Goal: Information Seeking & Learning: Learn about a topic

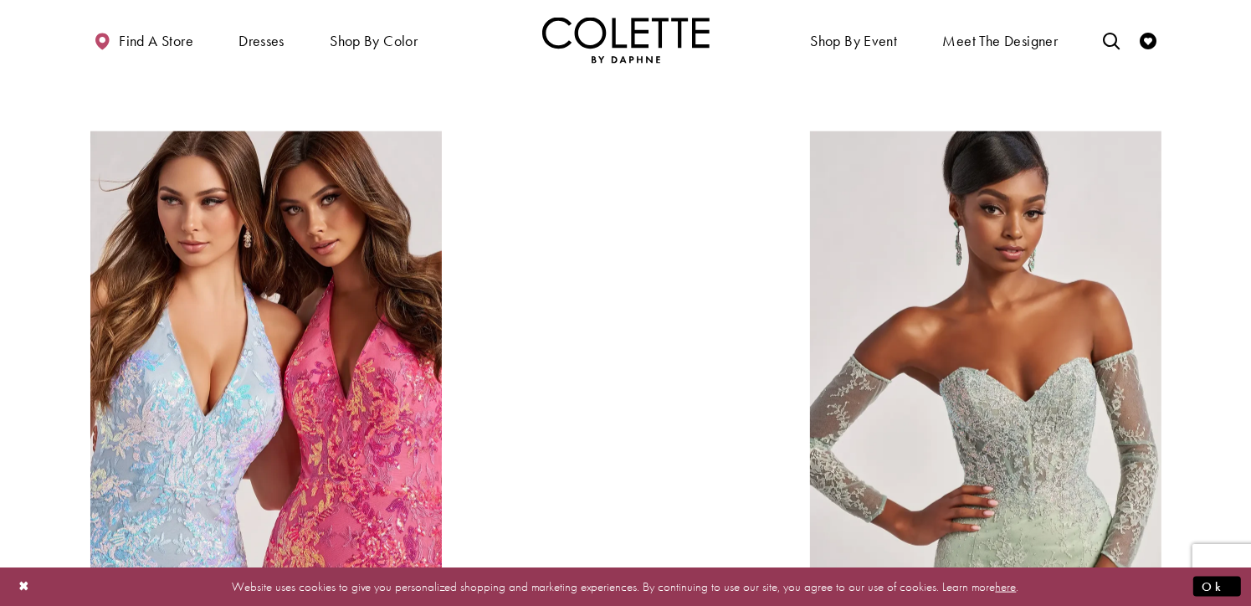
scroll to position [1760, 0]
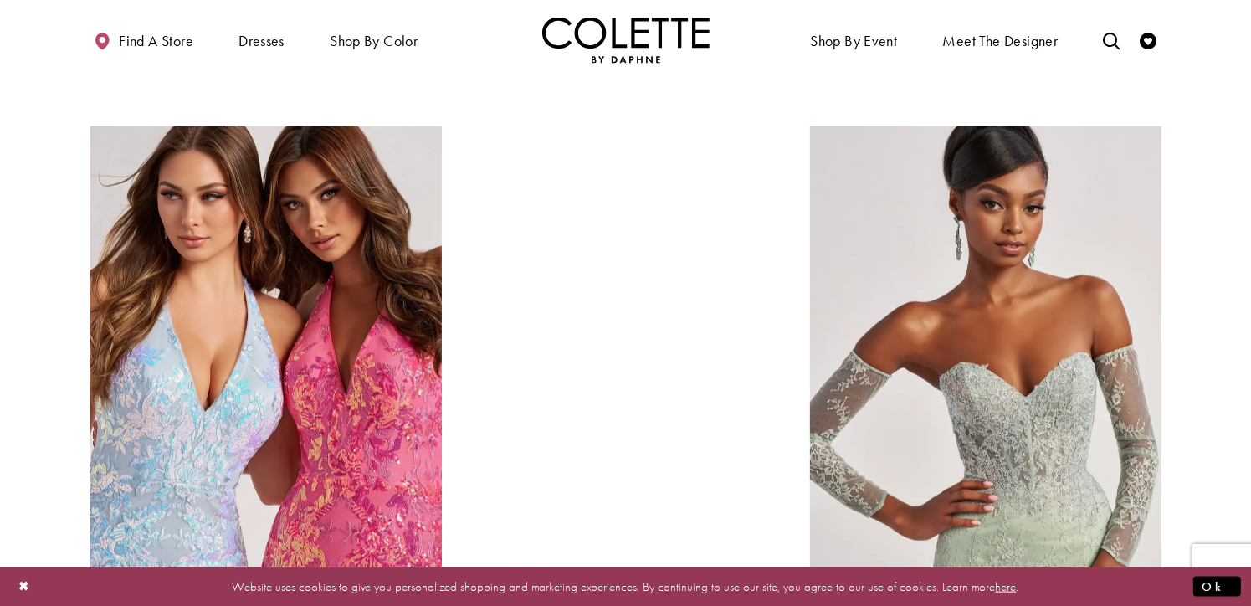
click at [733, 392] on div at bounding box center [625, 347] width 251 height 443
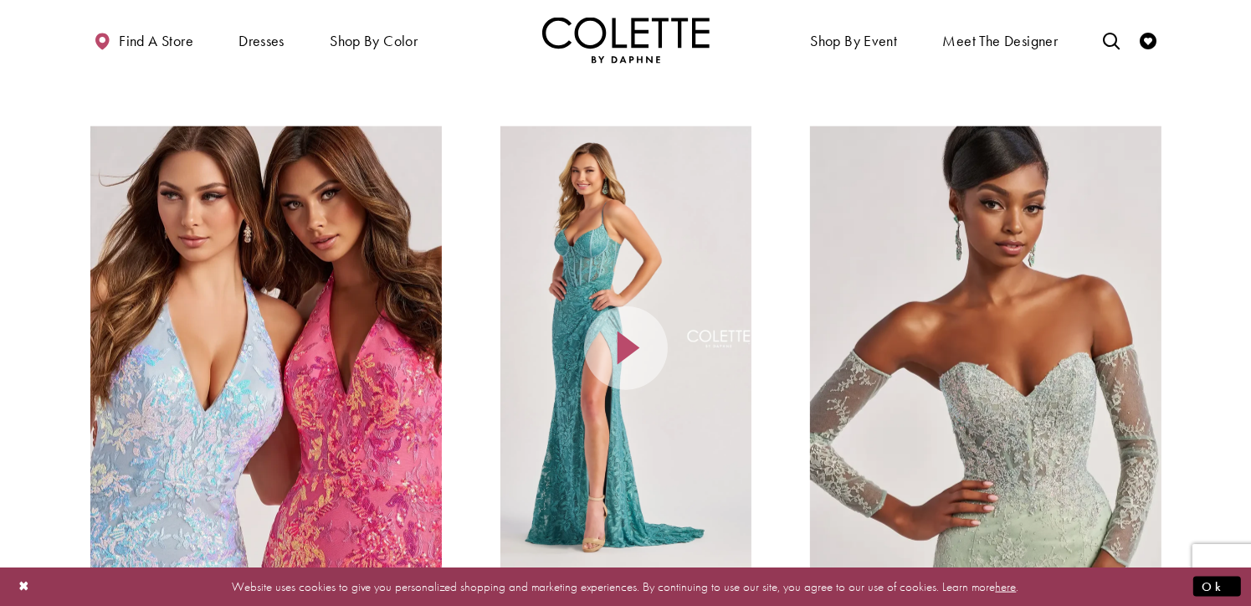
click at [643, 350] on icon at bounding box center [626, 348] width 84 height 84
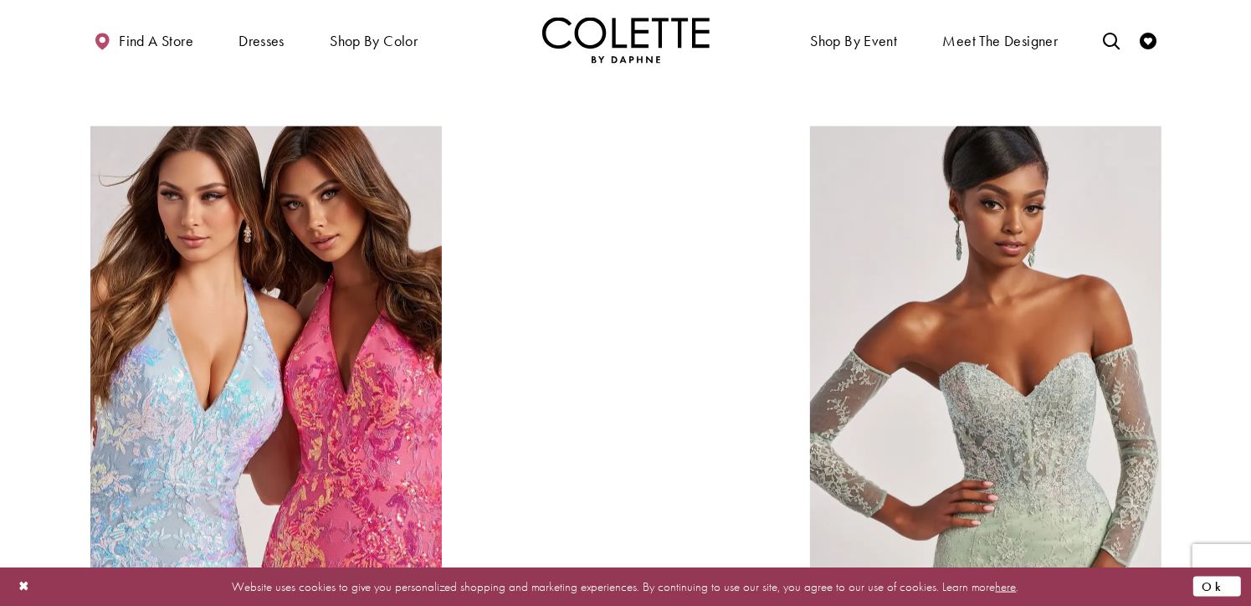
click at [1219, 577] on button "Ok" at bounding box center [1217, 585] width 48 height 21
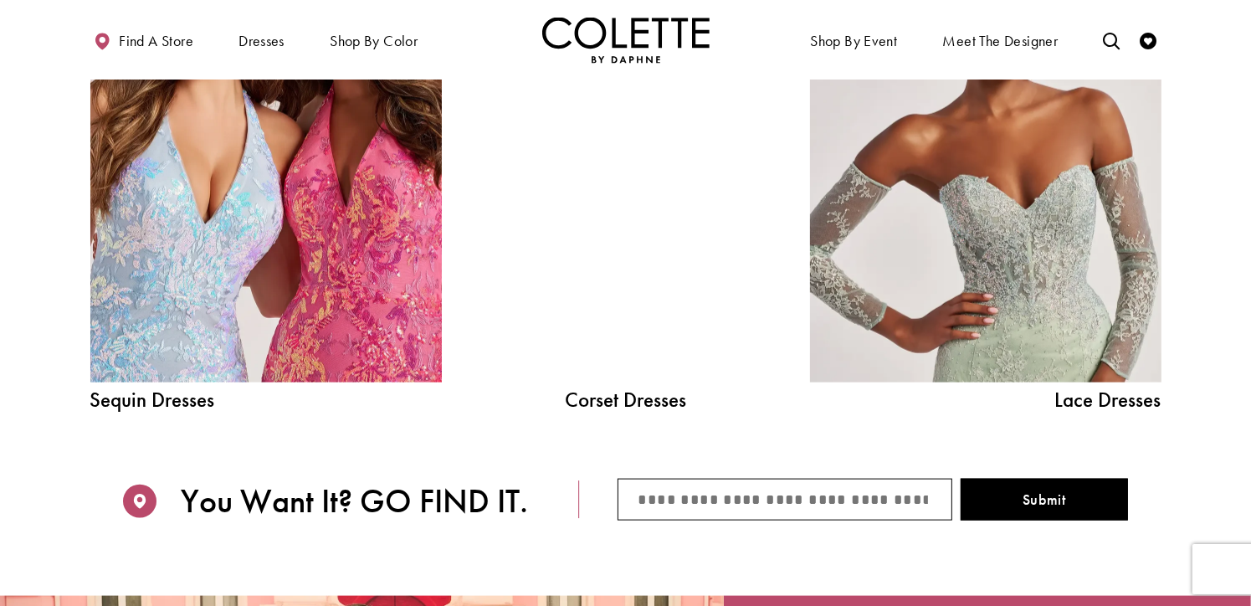
scroll to position [1894, 0]
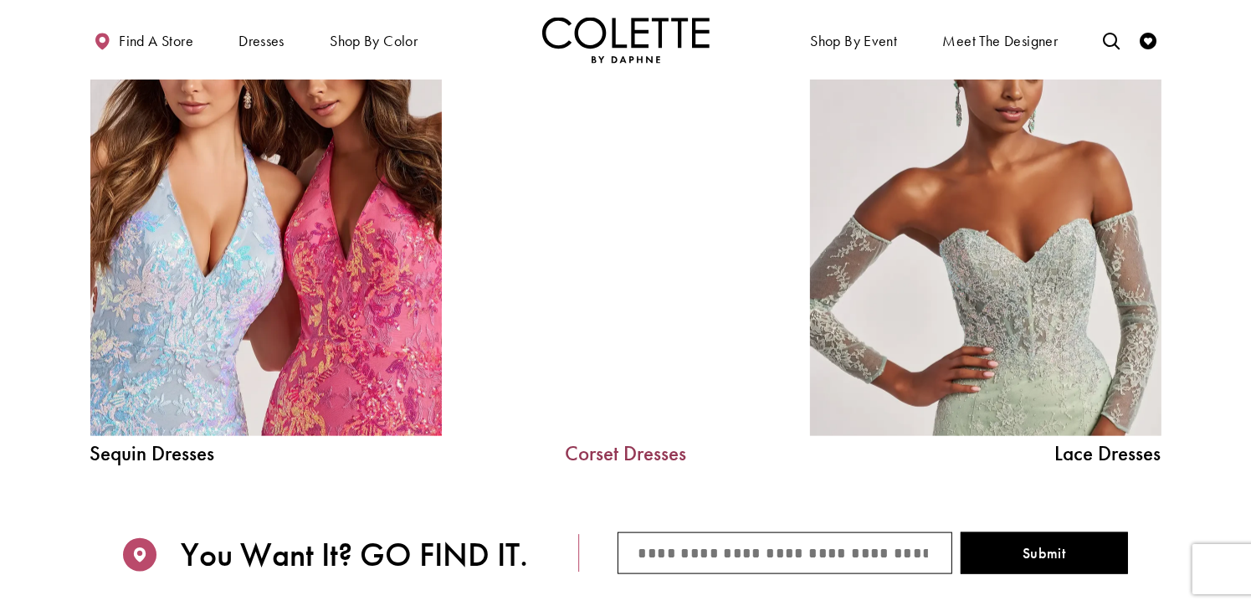
click at [606, 451] on link "Corset Dresses" at bounding box center [625, 452] width 251 height 21
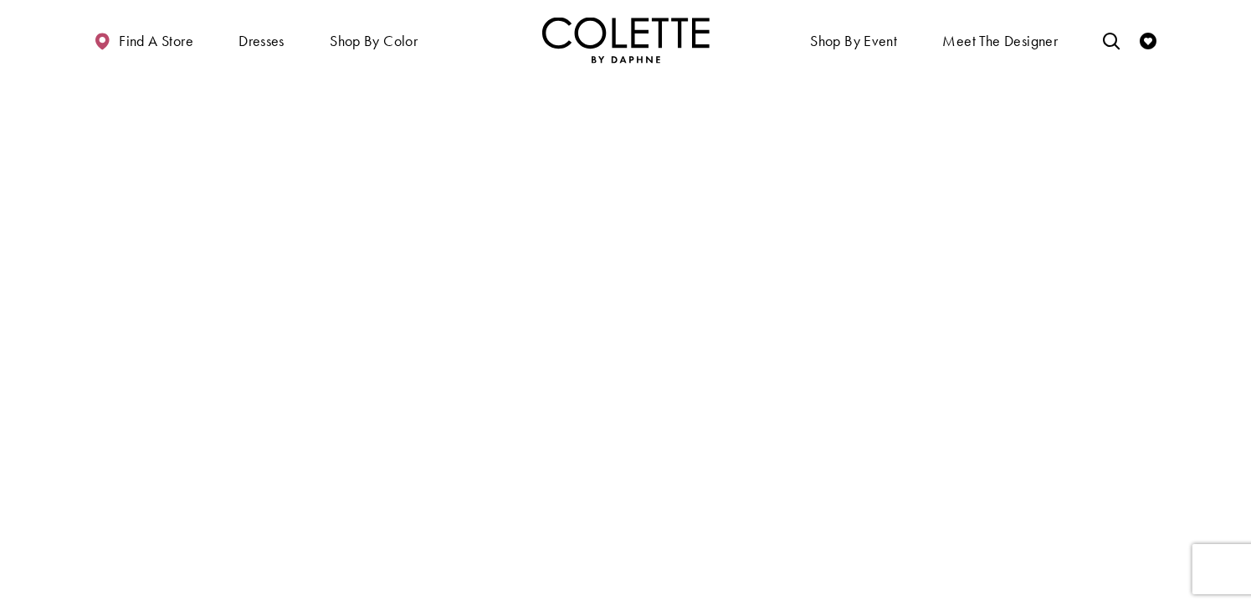
scroll to position [2854, 0]
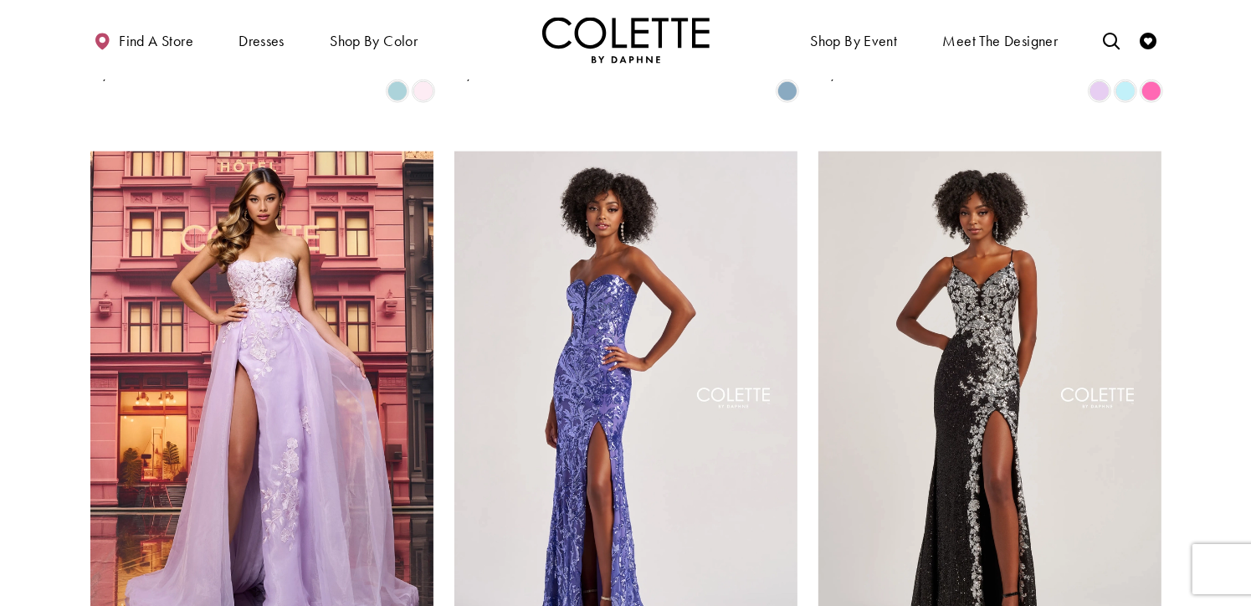
scroll to position [1901, 0]
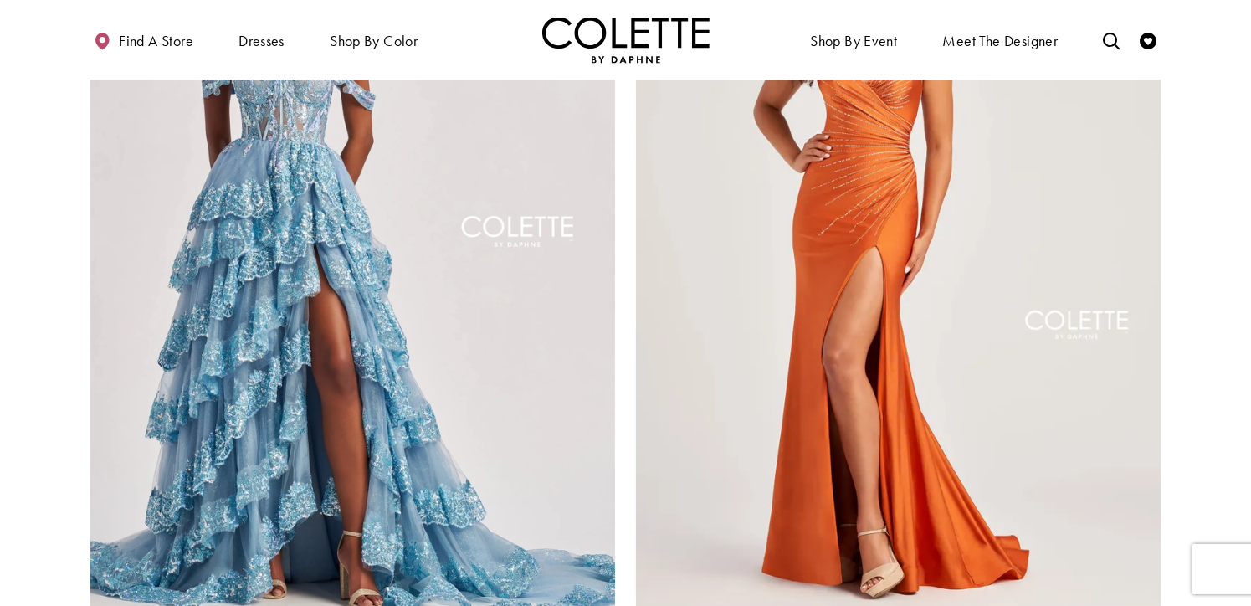
scroll to position [2829, 0]
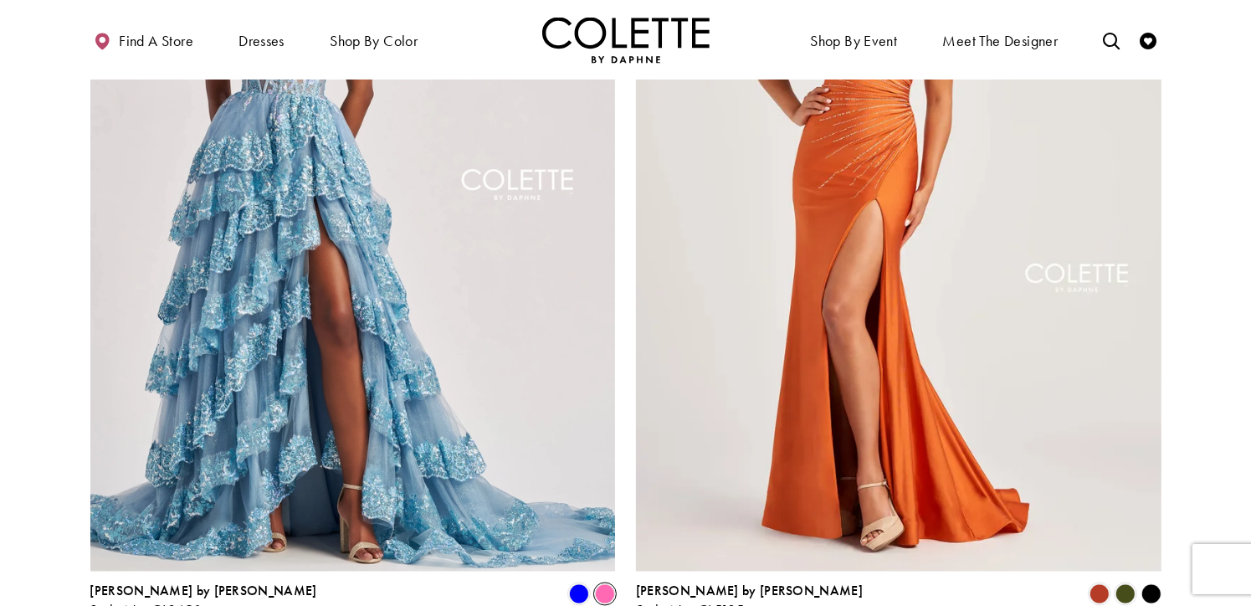
click at [601, 584] on span "Product List" at bounding box center [605, 594] width 20 height 20
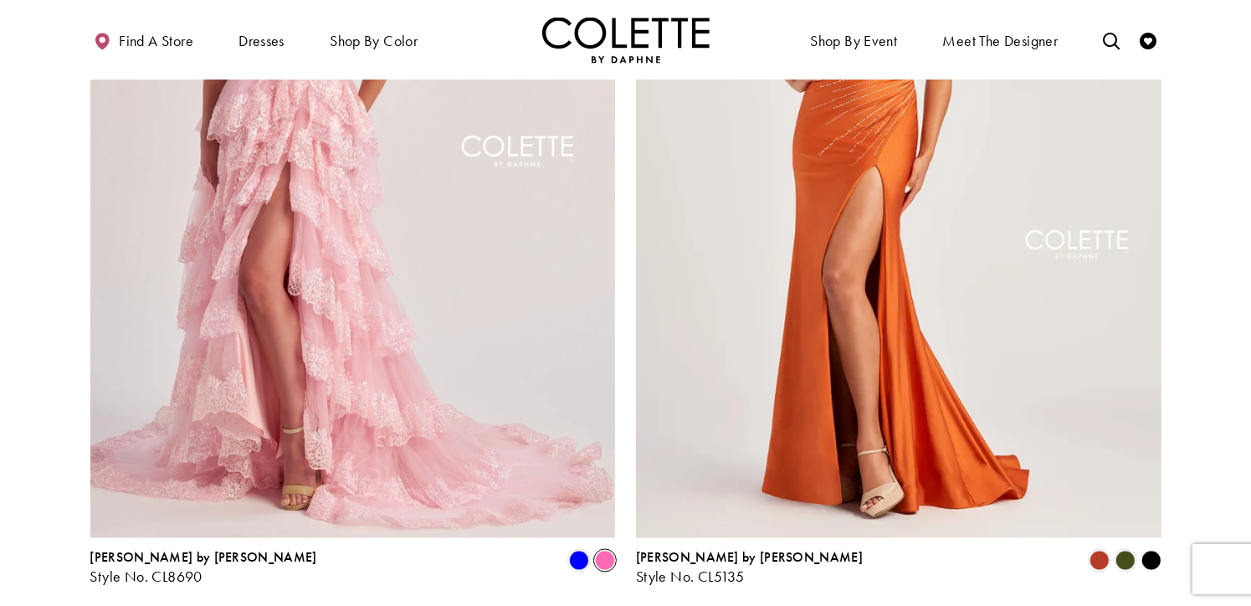
scroll to position [2886, 0]
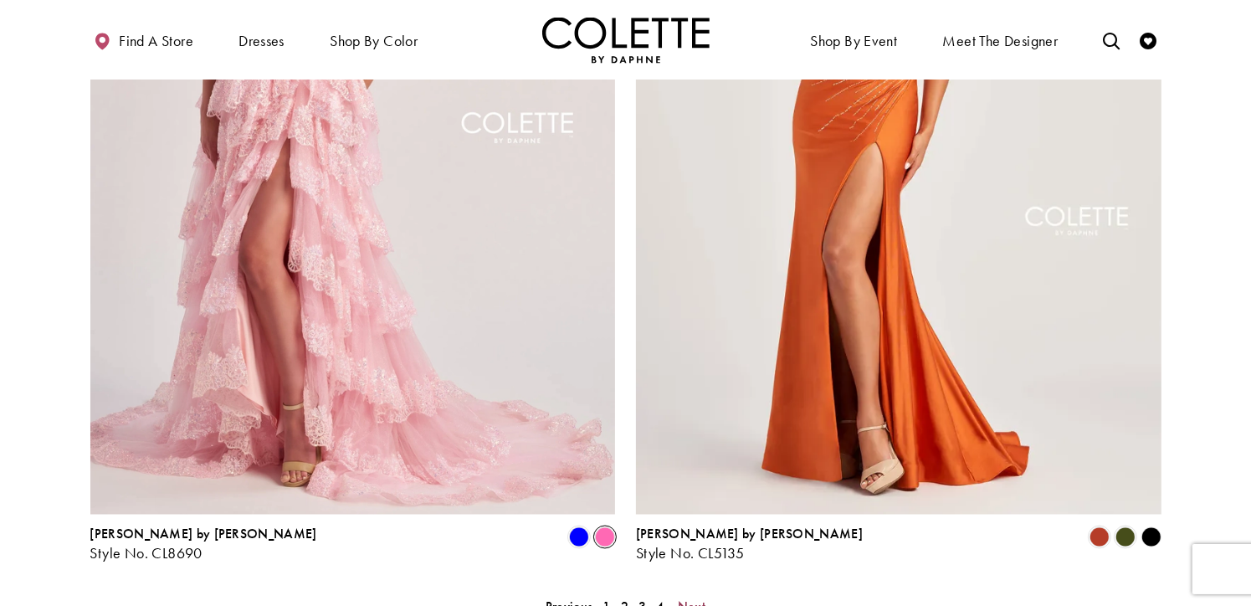
click at [689, 598] on span "Next" at bounding box center [692, 607] width 28 height 18
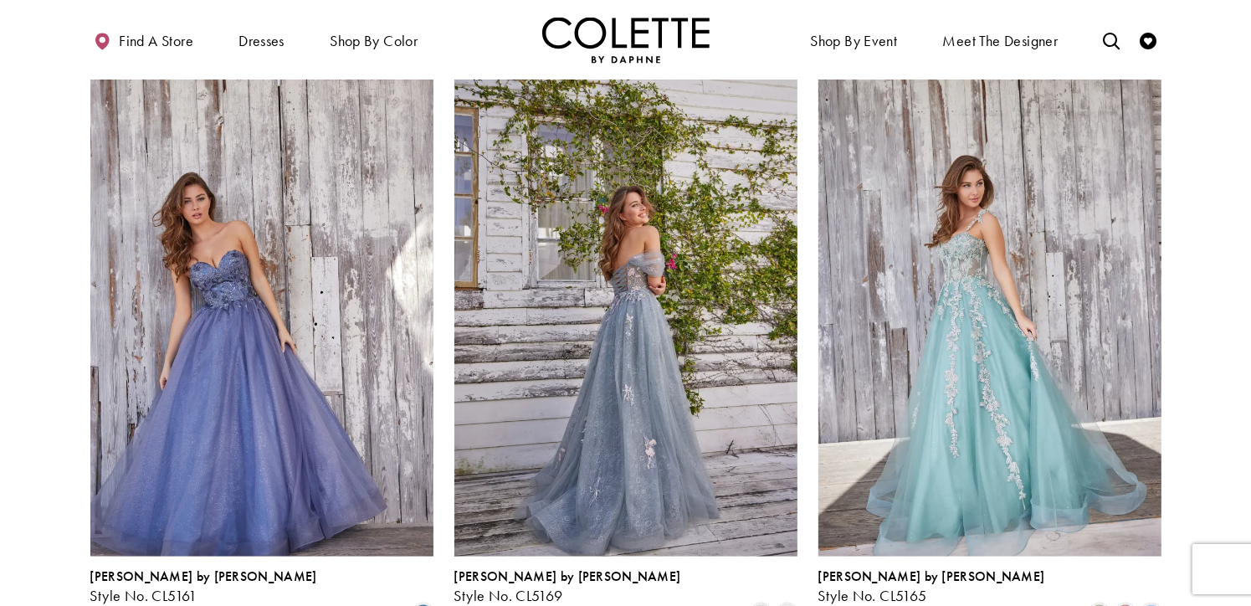
scroll to position [1981, 0]
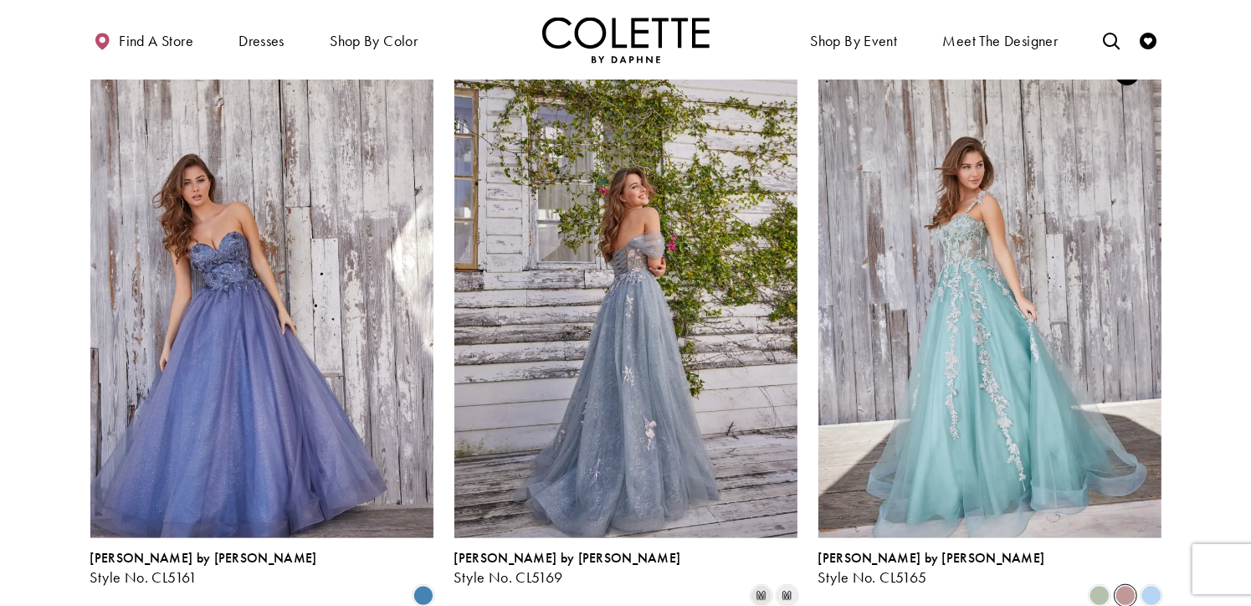
click at [1124, 586] on span "Product List" at bounding box center [1125, 596] width 20 height 20
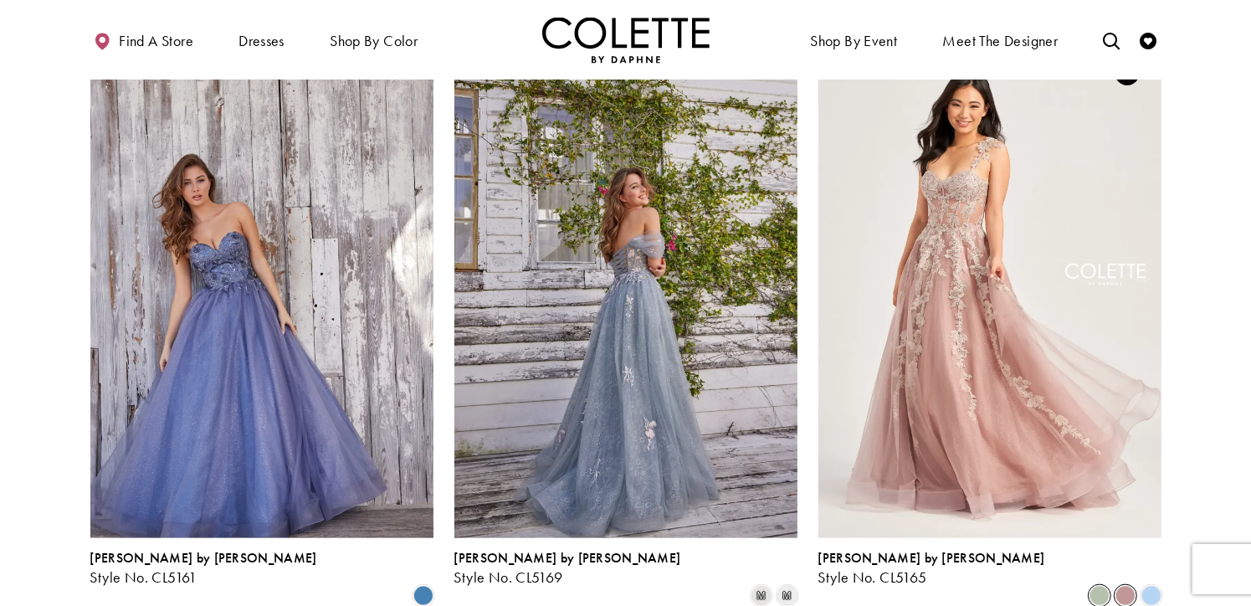
click at [1100, 586] on span "Product List" at bounding box center [1099, 596] width 20 height 20
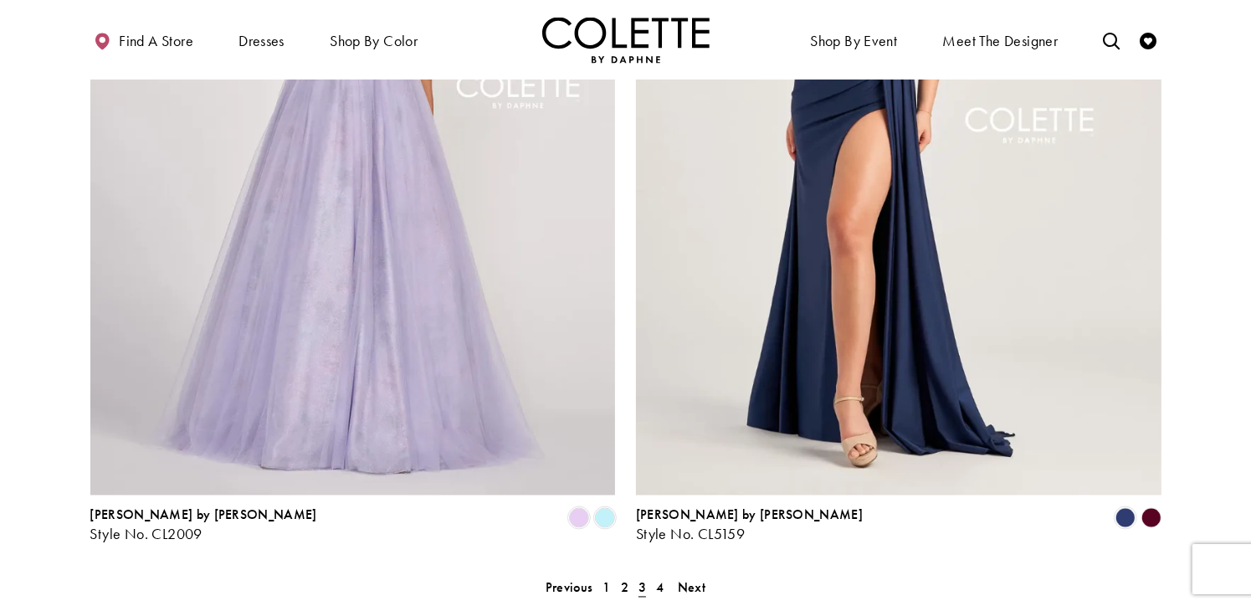
scroll to position [3059, 0]
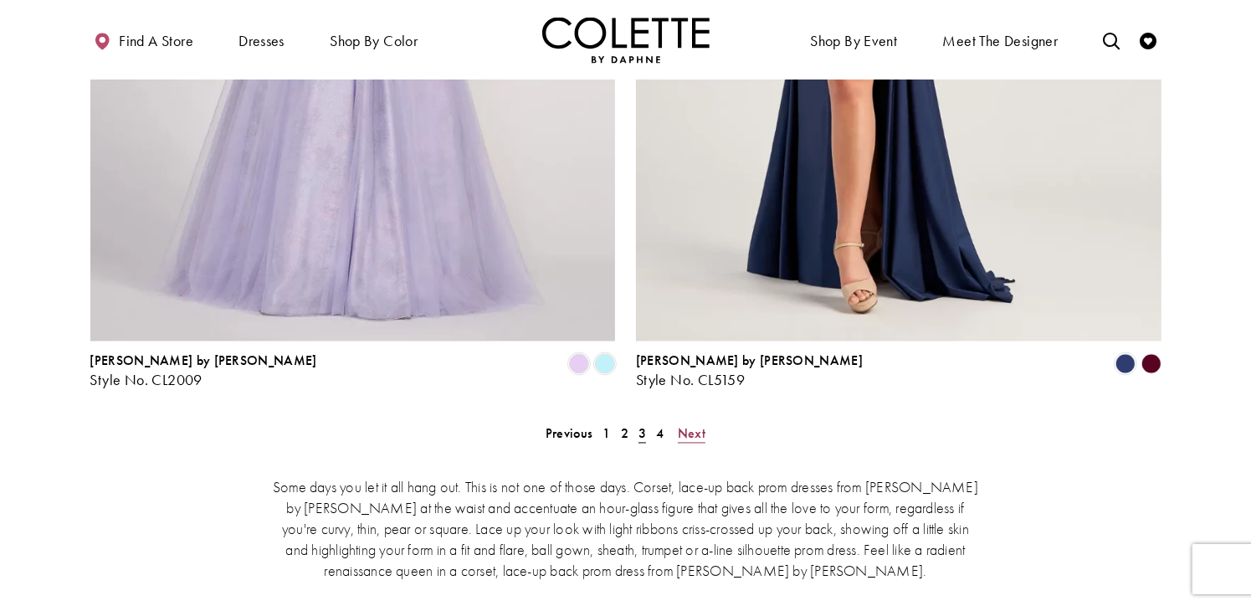
click at [691, 425] on span "Next" at bounding box center [692, 434] width 28 height 18
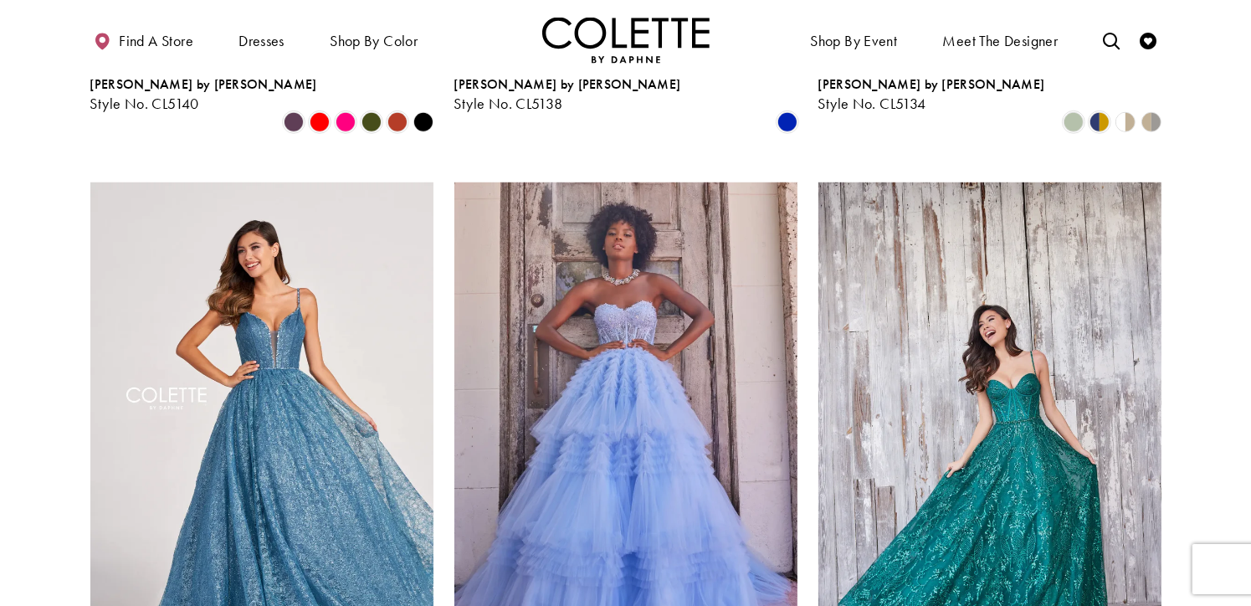
scroll to position [1322, 0]
